Goal: Task Accomplishment & Management: Use online tool/utility

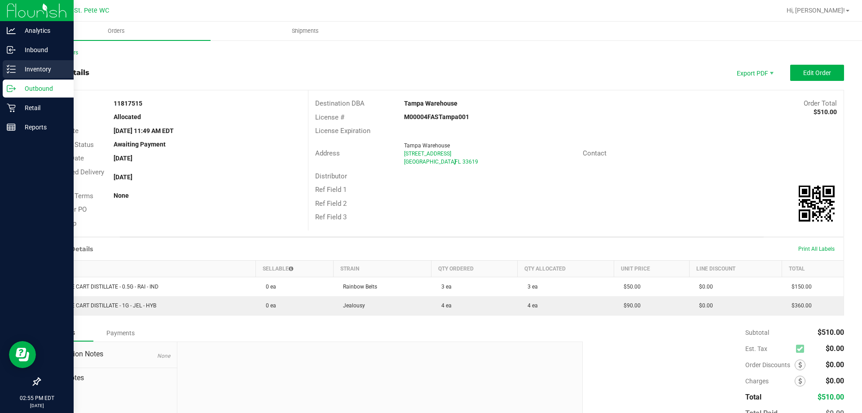
click at [16, 65] on p "Inventory" at bounding box center [43, 69] width 54 height 11
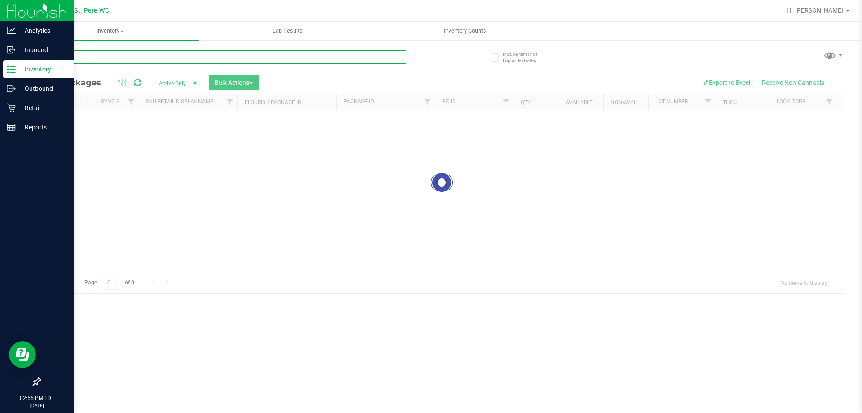
click at [87, 59] on input "text" at bounding box center [223, 56] width 367 height 13
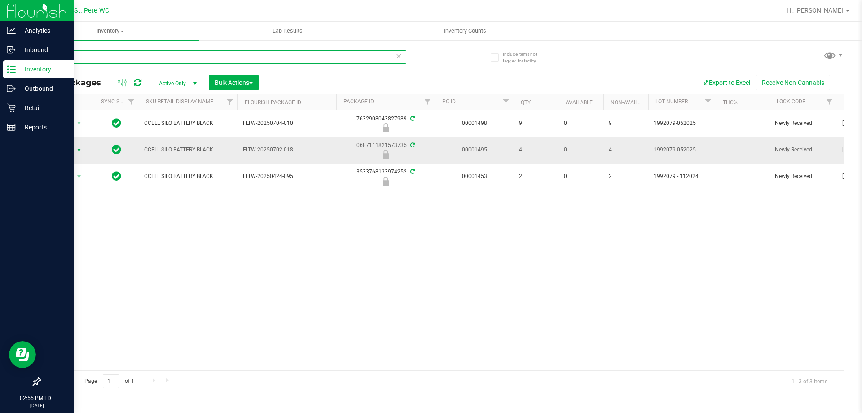
type input "silo"
click at [69, 150] on span "Action" at bounding box center [61, 150] width 24 height 13
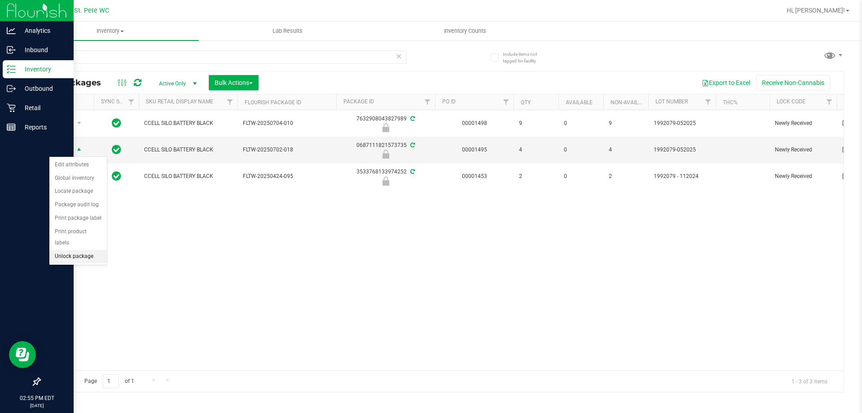
click at [79, 250] on li "Unlock package" at bounding box center [77, 256] width 57 height 13
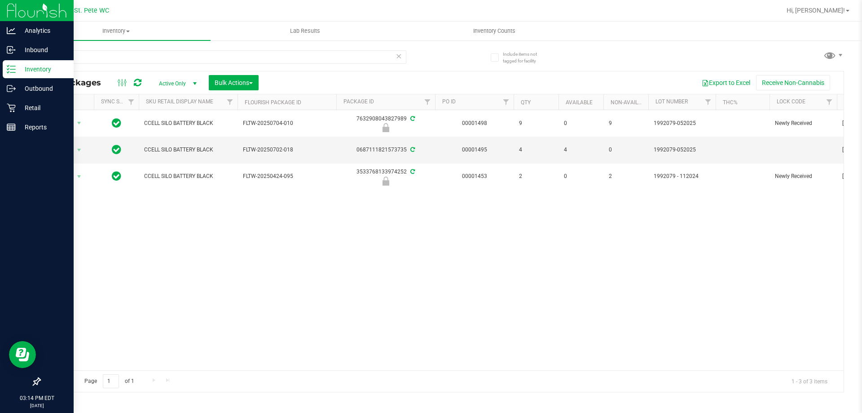
click at [363, 269] on div "Action Action Edit attributes Global inventory Locate package Package audit log…" at bounding box center [441, 240] width 803 height 260
click at [828, 9] on span "Hi, [PERSON_NAME]!" at bounding box center [815, 10] width 58 height 7
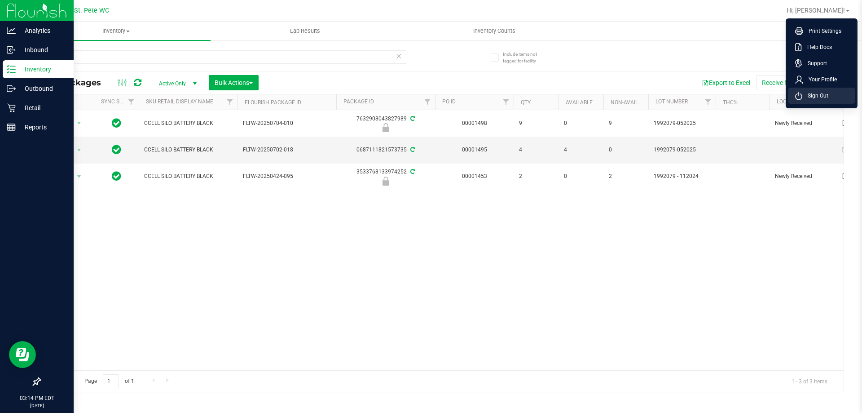
click at [809, 92] on span "Sign Out" at bounding box center [815, 95] width 26 height 9
